Goal: Navigation & Orientation: Find specific page/section

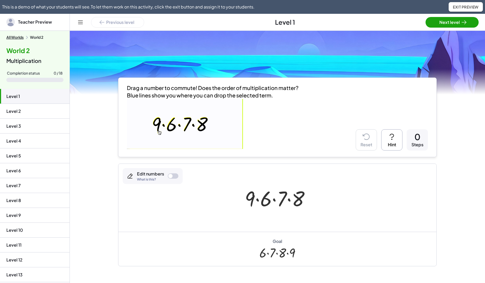
click at [17, 37] on button "All Worlds" at bounding box center [14, 37] width 17 height 5
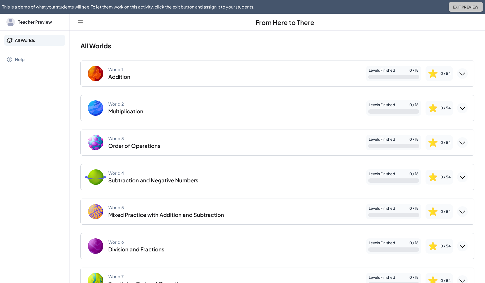
click at [453, 7] on span "Exit Preview" at bounding box center [466, 7] width 26 height 5
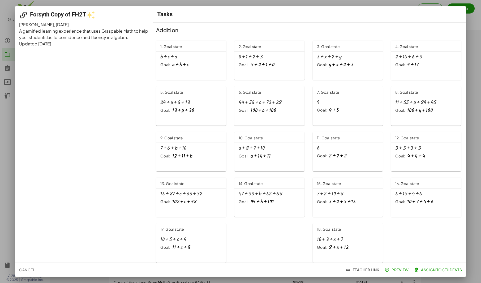
click at [169, 4] on div at bounding box center [240, 141] width 481 height 283
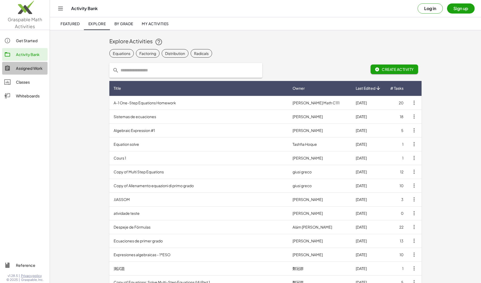
click at [37, 69] on div "Assigned Work" at bounding box center [30, 68] width 29 height 6
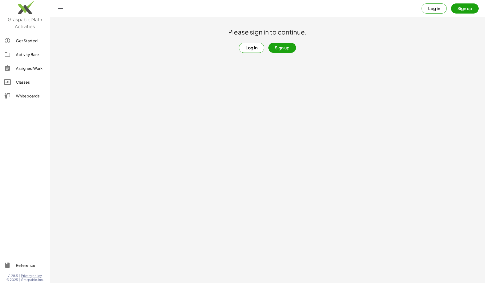
click at [33, 82] on div "Classes" at bounding box center [30, 82] width 29 height 6
click at [436, 9] on button "Log in" at bounding box center [434, 8] width 25 height 10
